Goal: Transaction & Acquisition: Purchase product/service

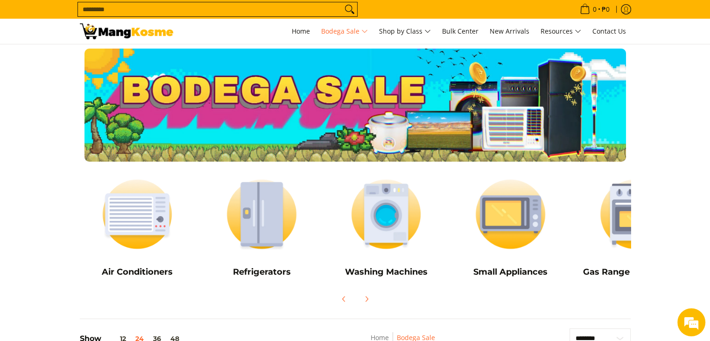
scroll to position [47, 0]
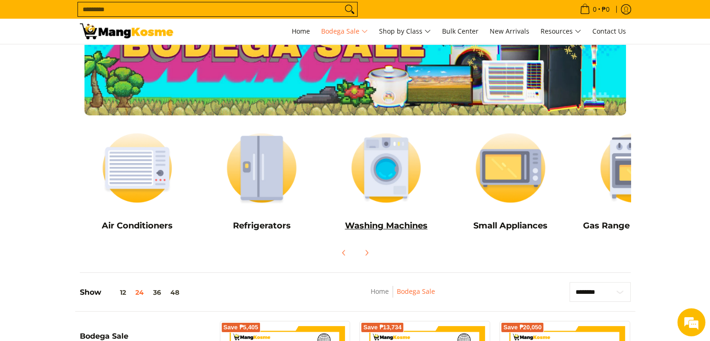
click at [404, 179] on img at bounding box center [386, 168] width 115 height 86
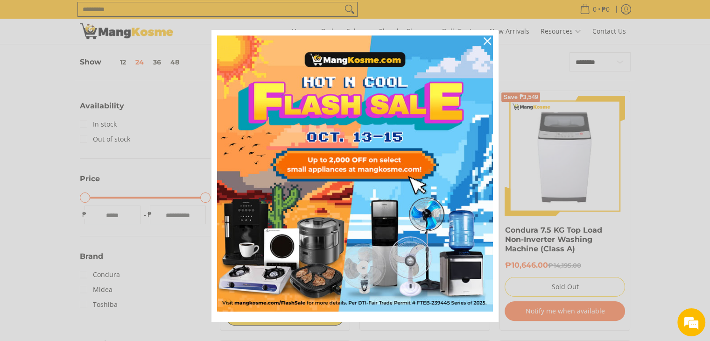
scroll to position [140, 0]
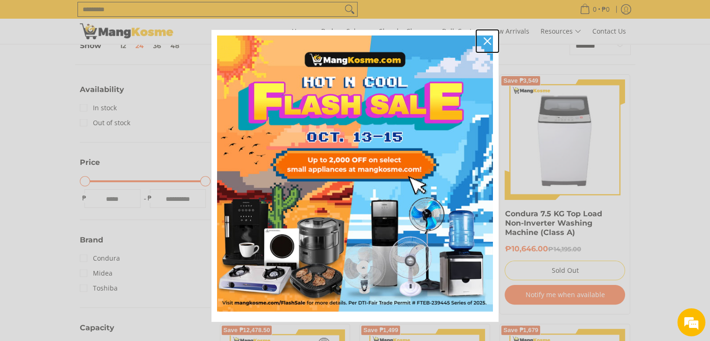
click at [480, 37] on div "Close" at bounding box center [487, 41] width 15 height 15
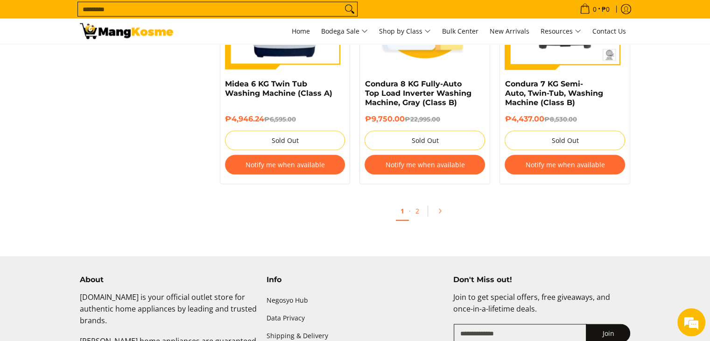
scroll to position [2008, 0]
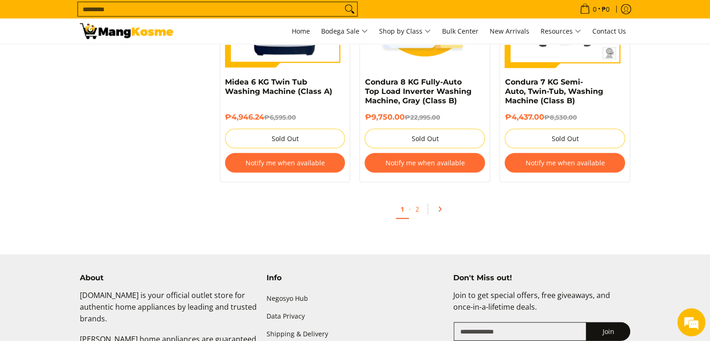
click at [439, 212] on icon "Pagination" at bounding box center [440, 209] width 7 height 7
